Goal: Task Accomplishment & Management: Manage account settings

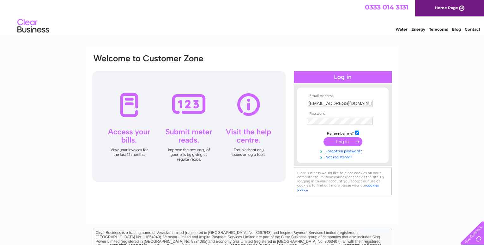
click at [344, 143] on input "submit" at bounding box center [343, 141] width 39 height 9
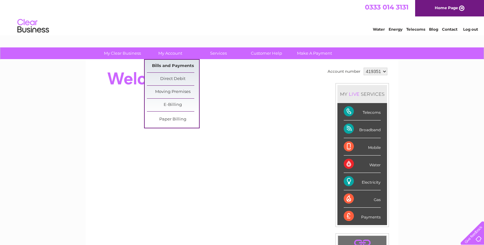
click at [172, 64] on link "Bills and Payments" at bounding box center [173, 66] width 52 height 13
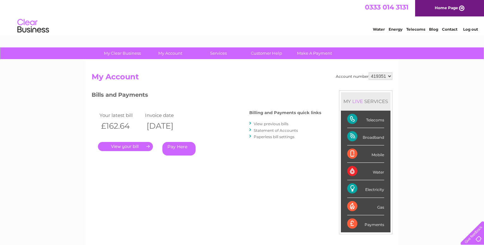
click at [130, 148] on link "." at bounding box center [125, 146] width 55 height 9
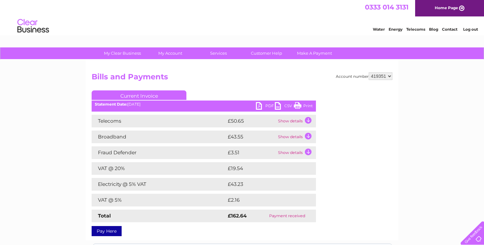
click at [307, 103] on link "Print" at bounding box center [303, 106] width 19 height 9
